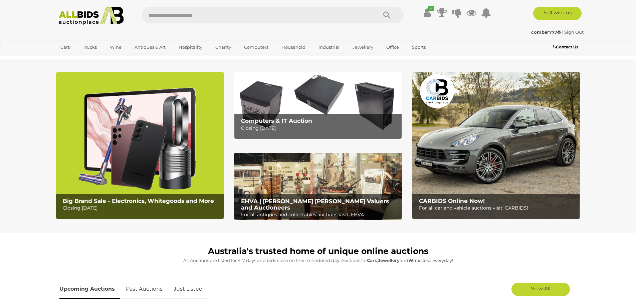
click at [190, 12] on input "text" at bounding box center [256, 15] width 229 height 17
type input "*******"
click at [386, 13] on icon "Search" at bounding box center [386, 15] width 7 height 10
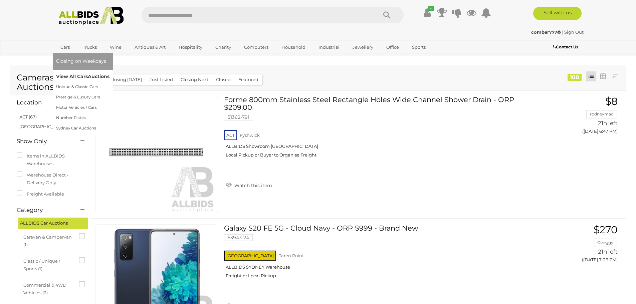
click at [68, 76] on link "View All Cars Auctions" at bounding box center [82, 76] width 53 height 10
